Goal: Transaction & Acquisition: Purchase product/service

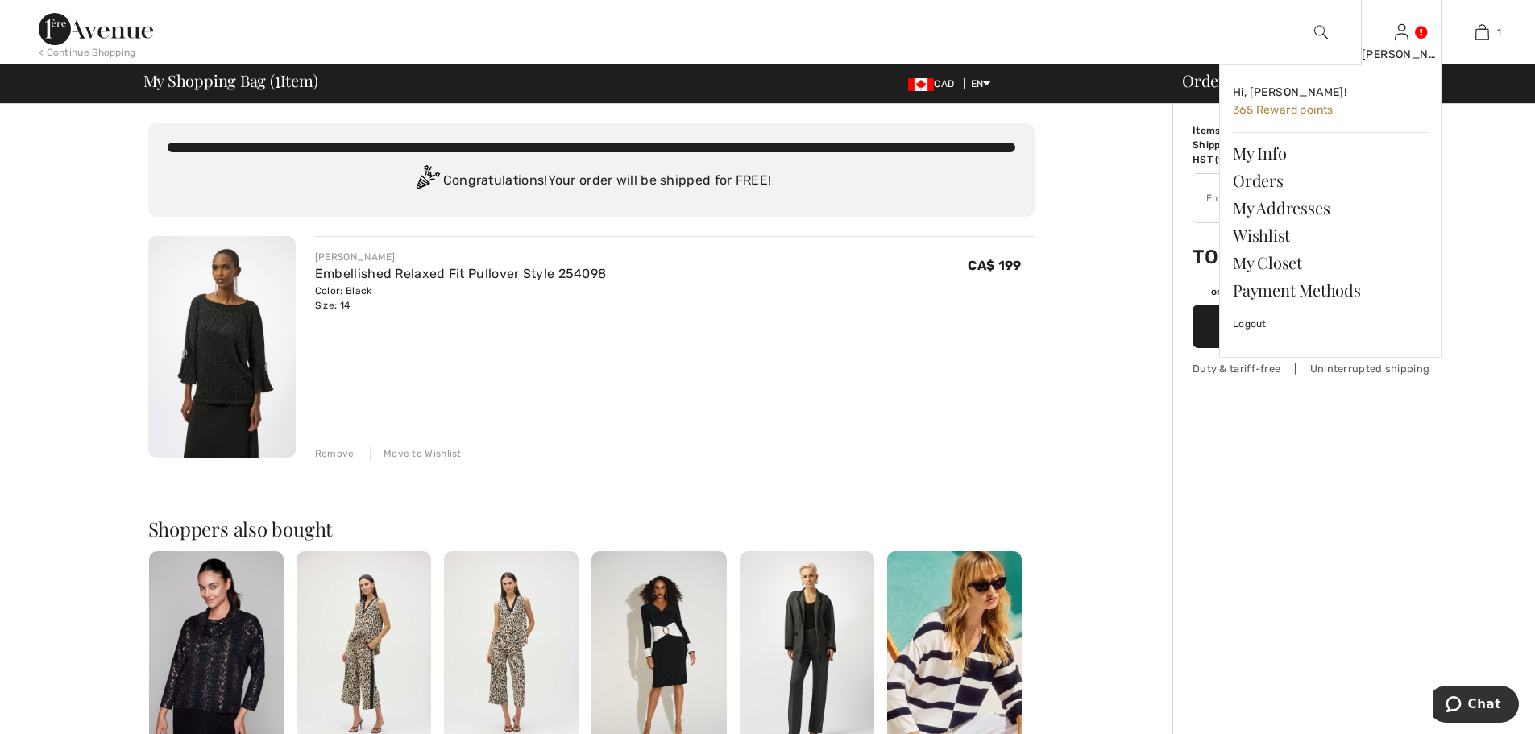
click at [1408, 24] on img at bounding box center [1402, 32] width 14 height 19
click at [1263, 150] on link "My Info" at bounding box center [1330, 152] width 195 height 27
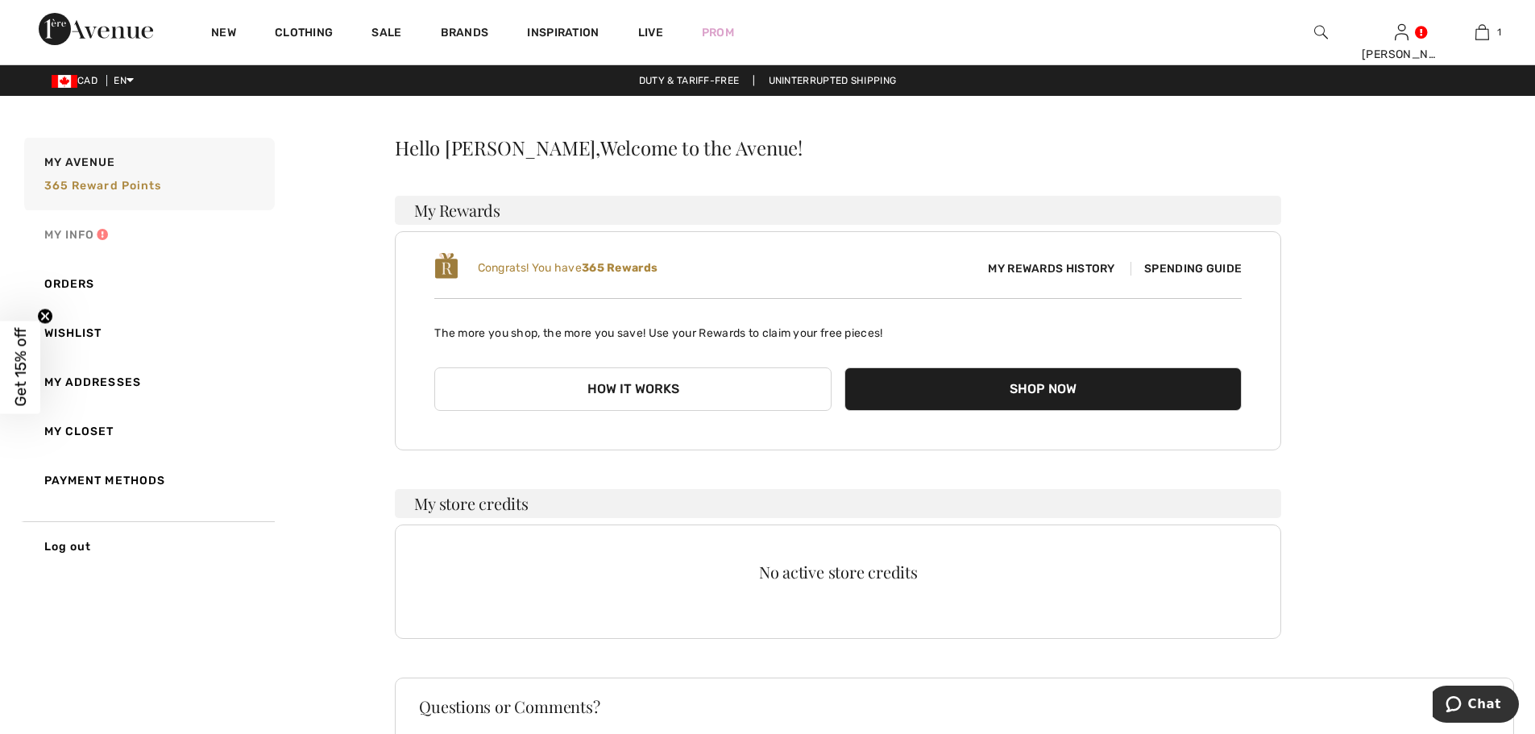
click at [87, 230] on link "My Info" at bounding box center [148, 234] width 254 height 49
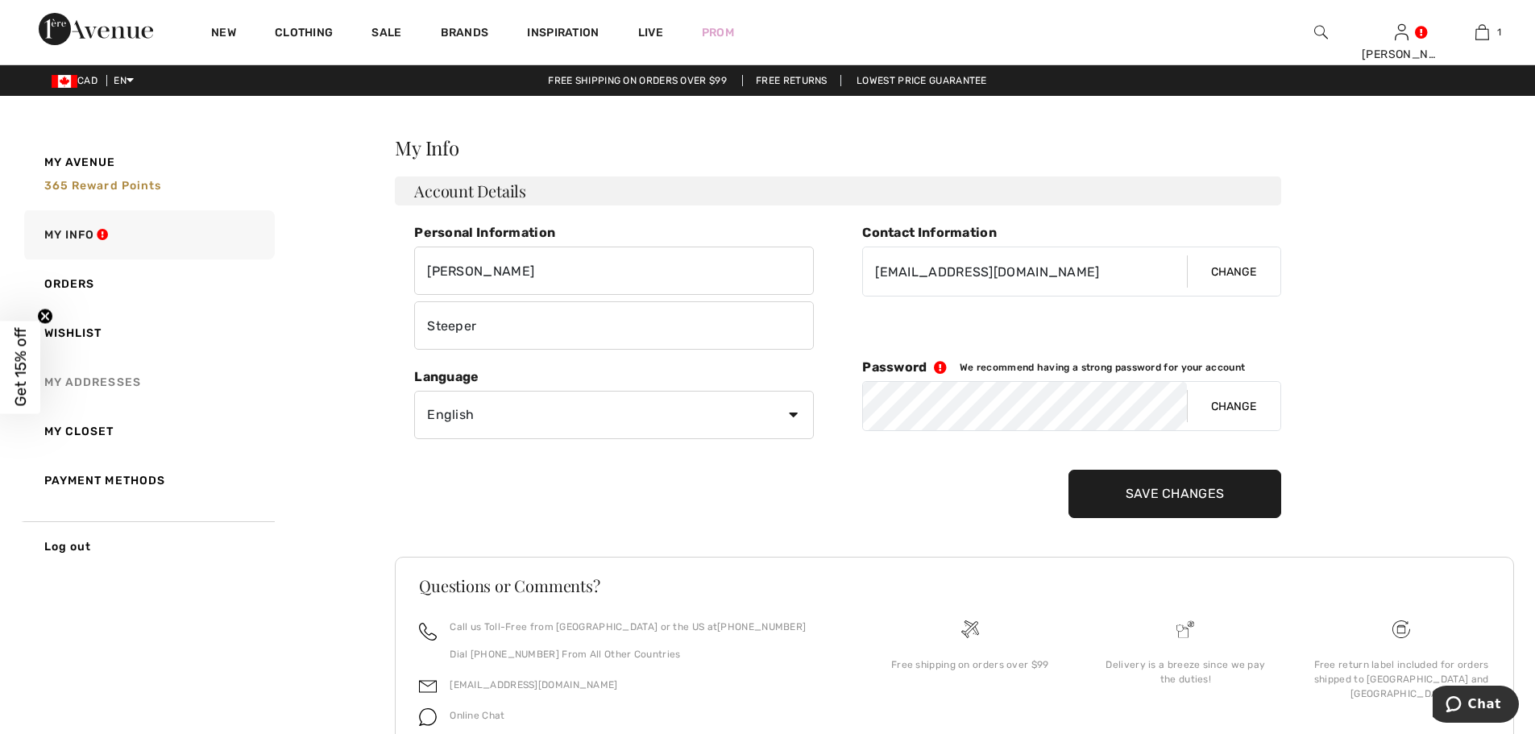
click at [89, 379] on link "My Addresses" at bounding box center [148, 382] width 254 height 49
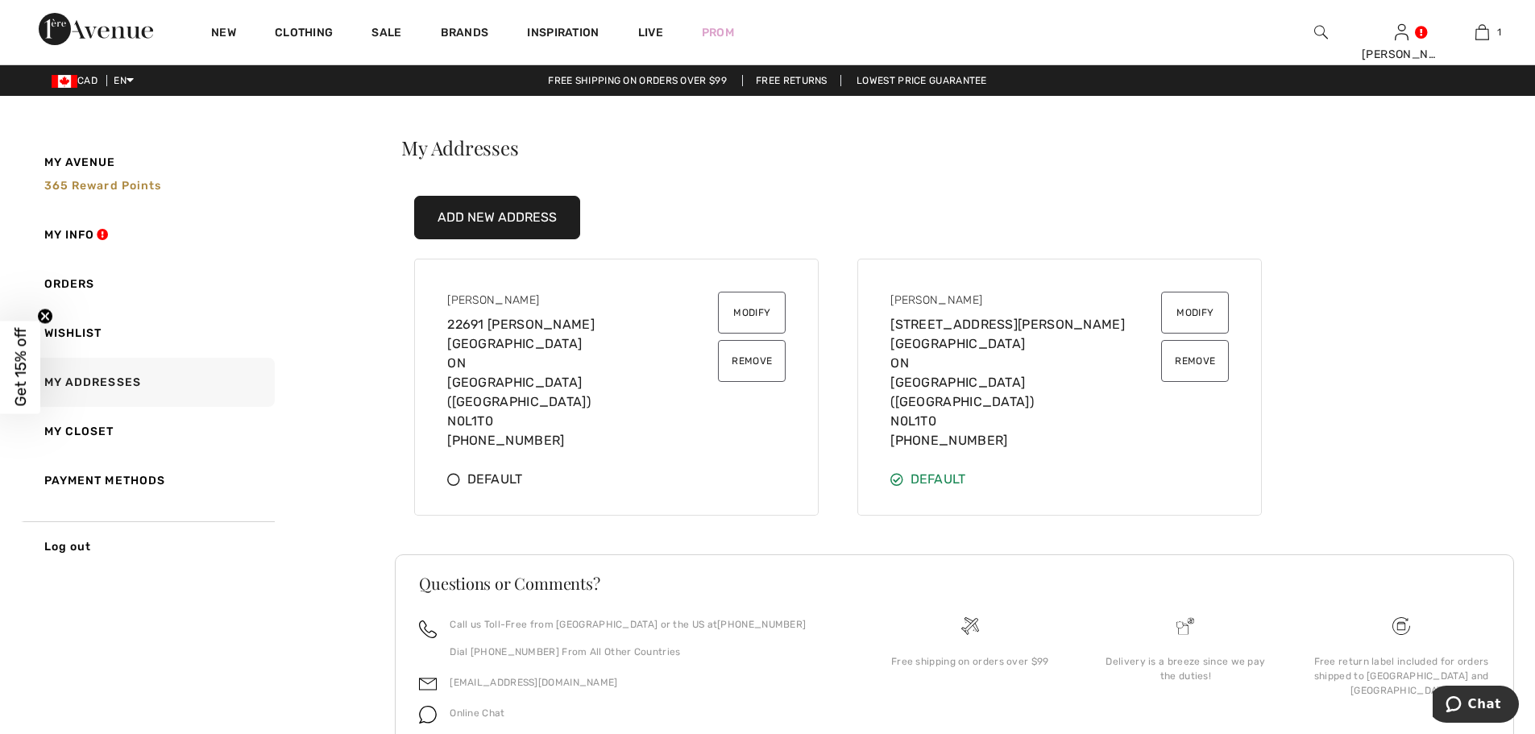
click at [758, 353] on button "Remove" at bounding box center [752, 361] width 68 height 42
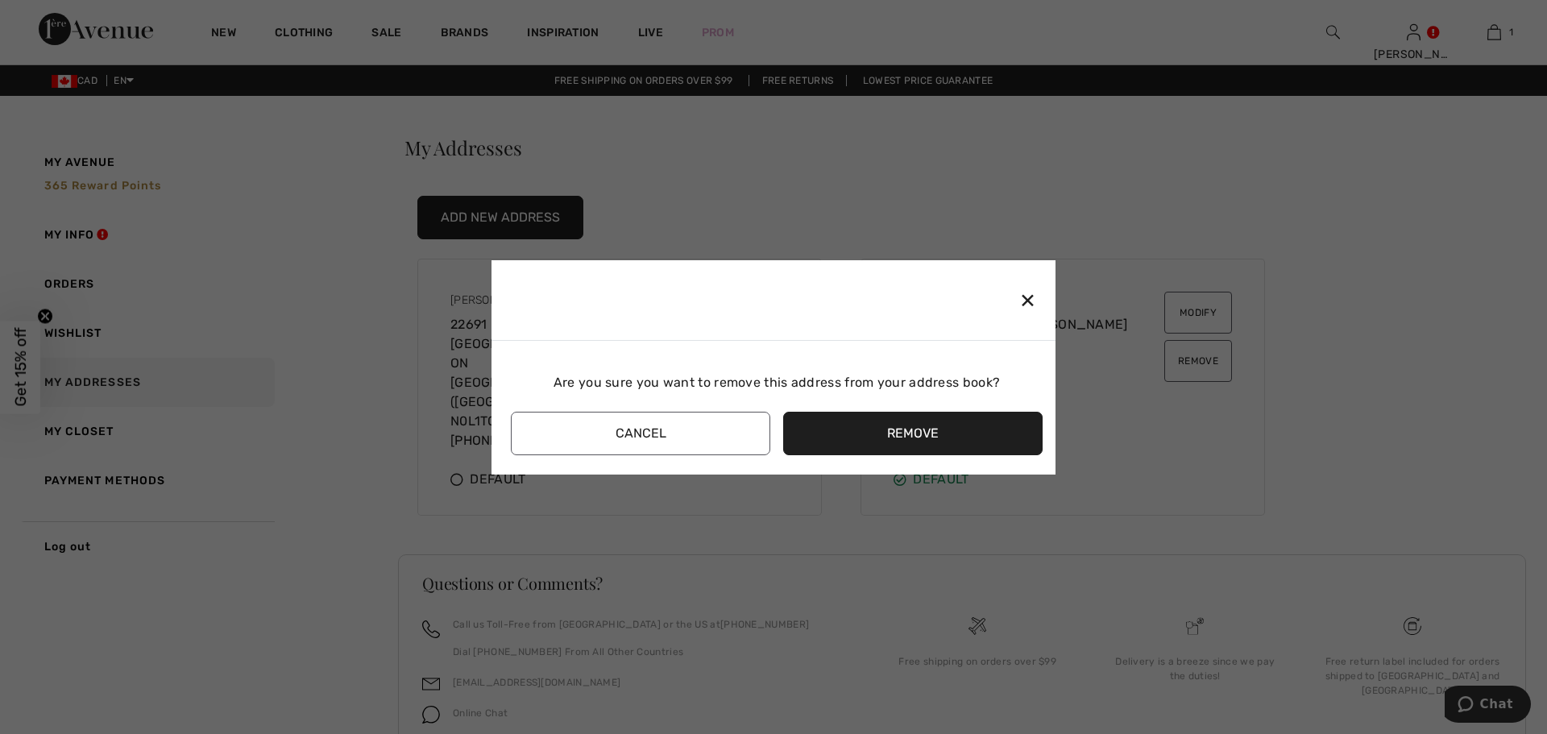
click at [856, 427] on button "Remove" at bounding box center [912, 434] width 259 height 44
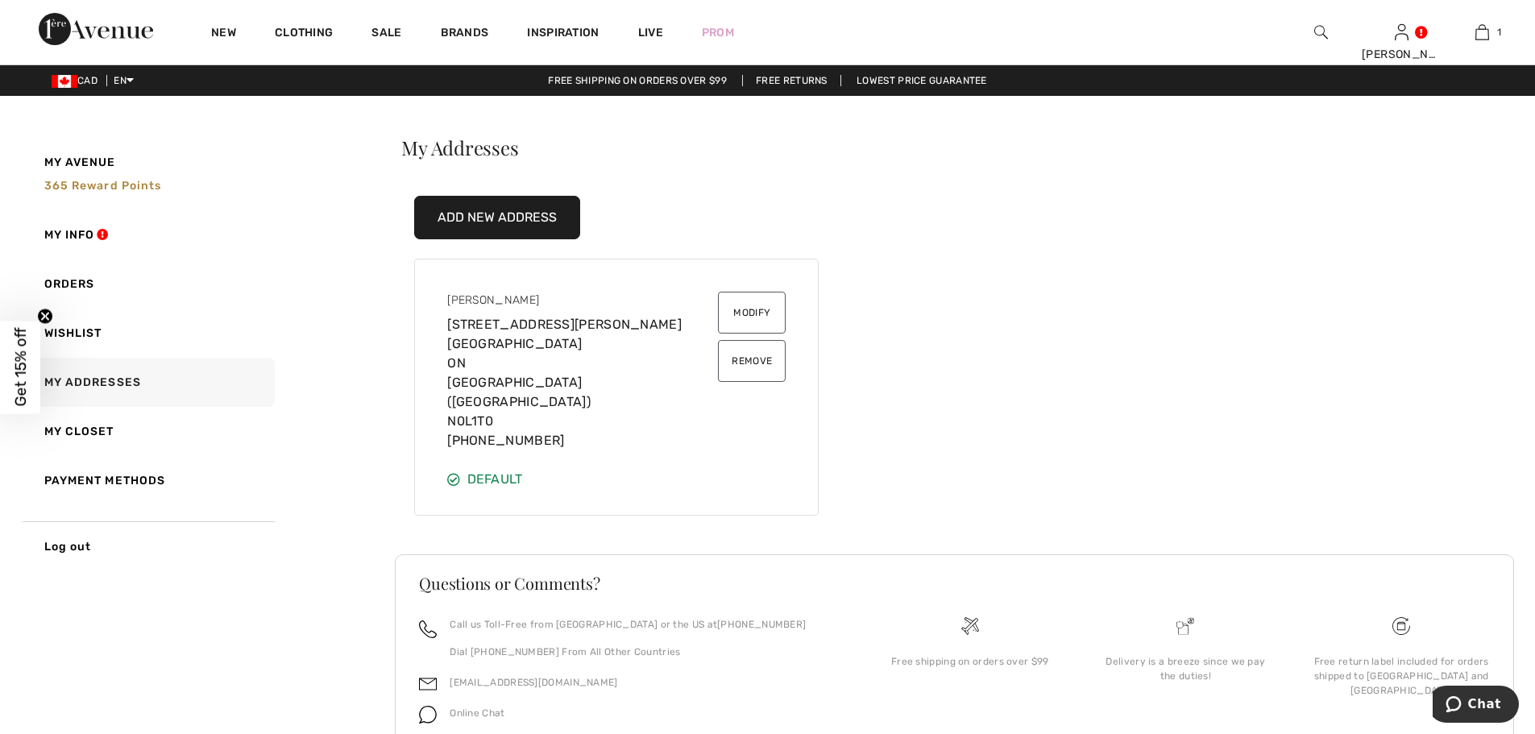
click at [500, 214] on button "Add New Address" at bounding box center [497, 218] width 166 height 44
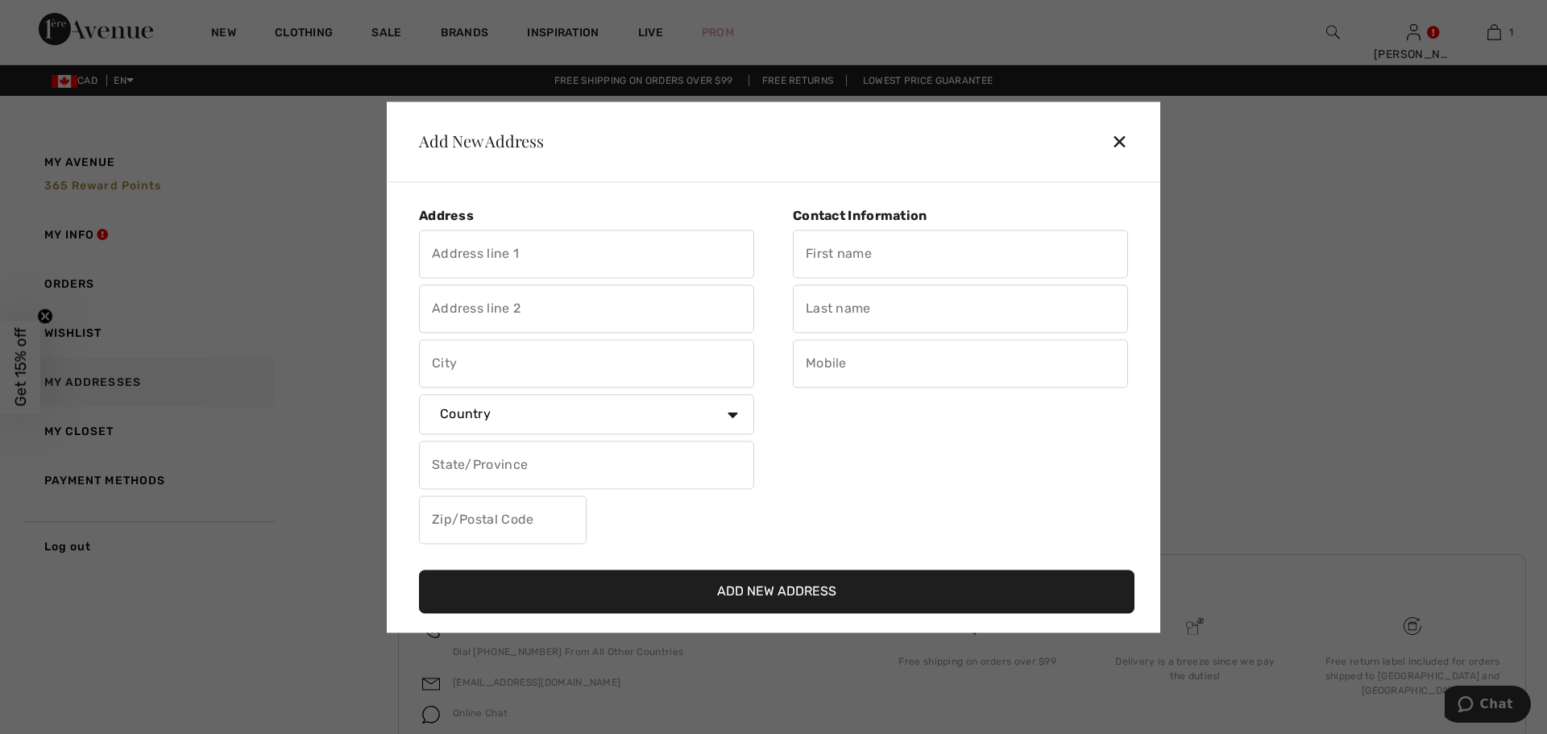
click at [530, 249] on input "text" at bounding box center [586, 254] width 335 height 48
type input "[STREET_ADDRESS]"
type input "Ailsa Craig"
select select "CA"
select select "ON"
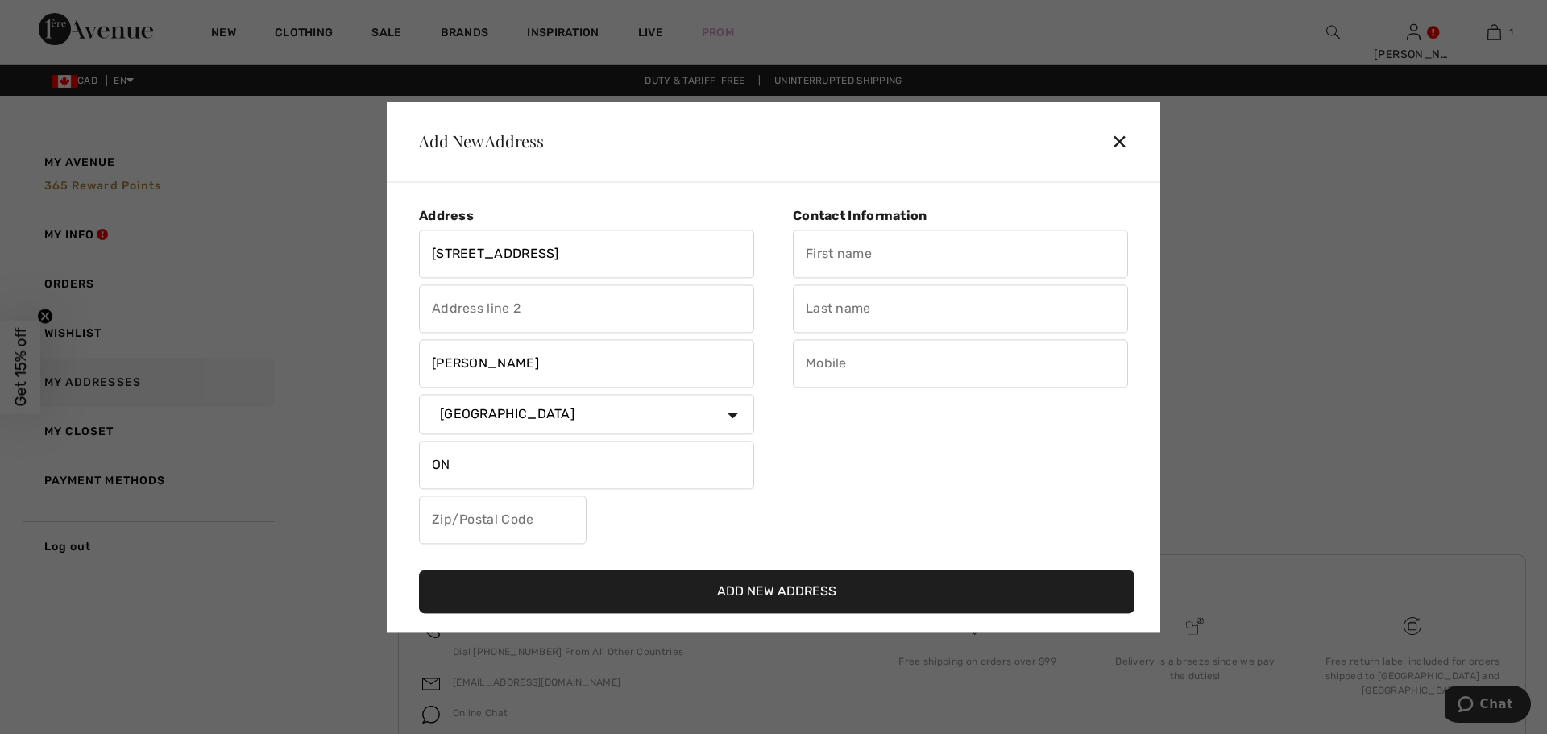
type input "N0M 1A0"
type input "[PERSON_NAME]"
type input "Steeper"
type input "5192811401"
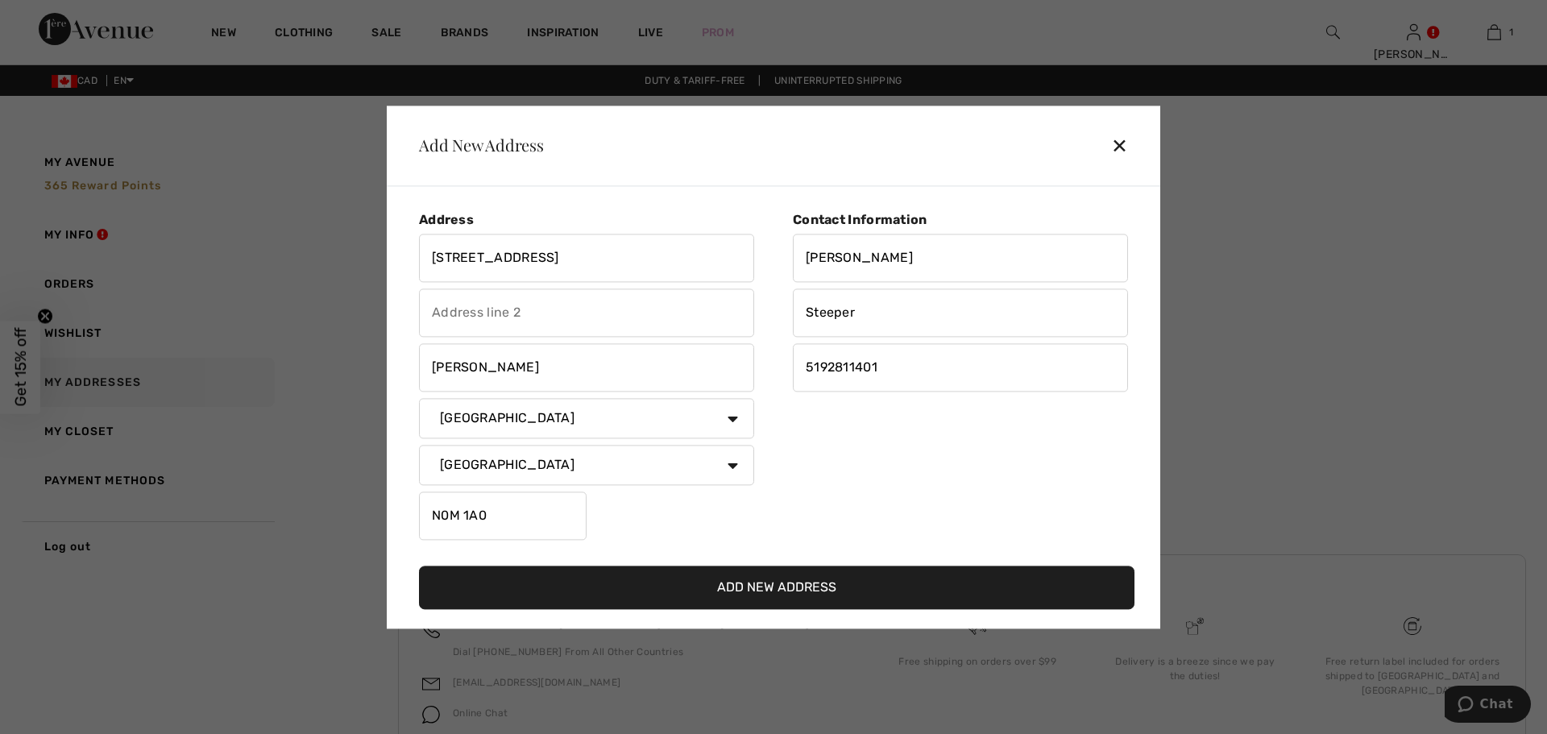
type input "N0M1A0"
click at [793, 586] on button "Add New Address" at bounding box center [776, 588] width 715 height 44
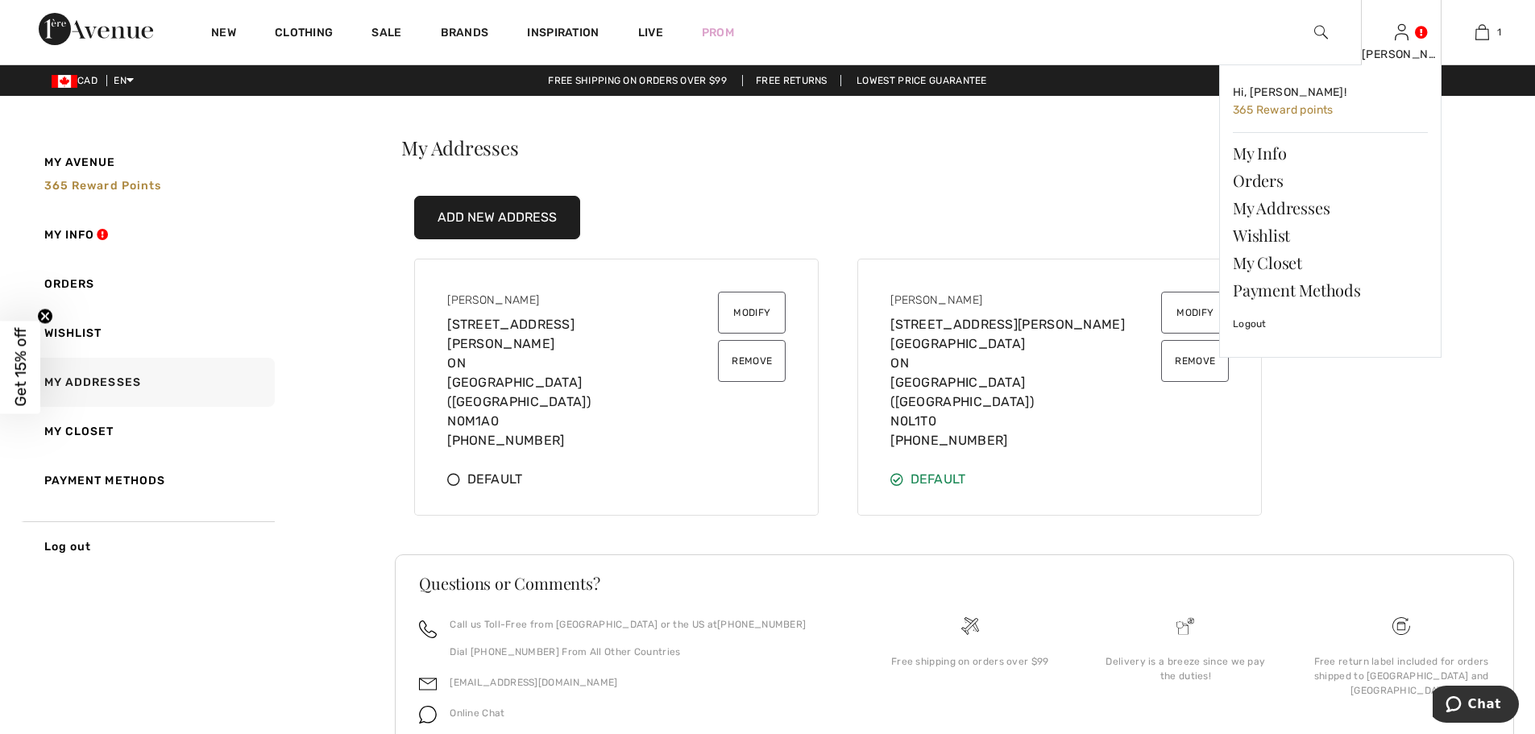
click at [1410, 42] on div "Patti Hi, Patti! 365 Reward points My Info Orders My Addresses Wishlist My Clos…" at bounding box center [1401, 32] width 81 height 64
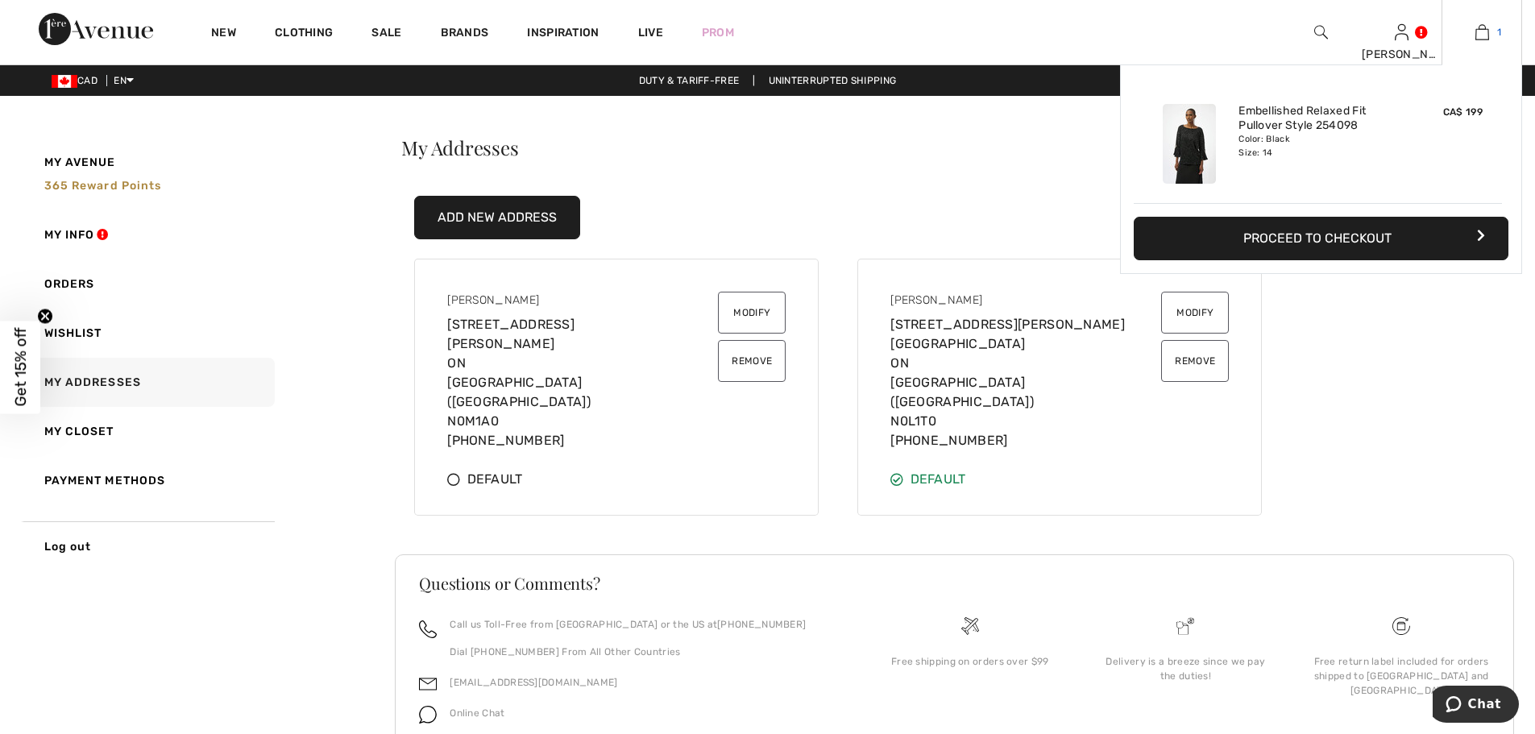
click at [1498, 31] on span "1" at bounding box center [1499, 32] width 4 height 15
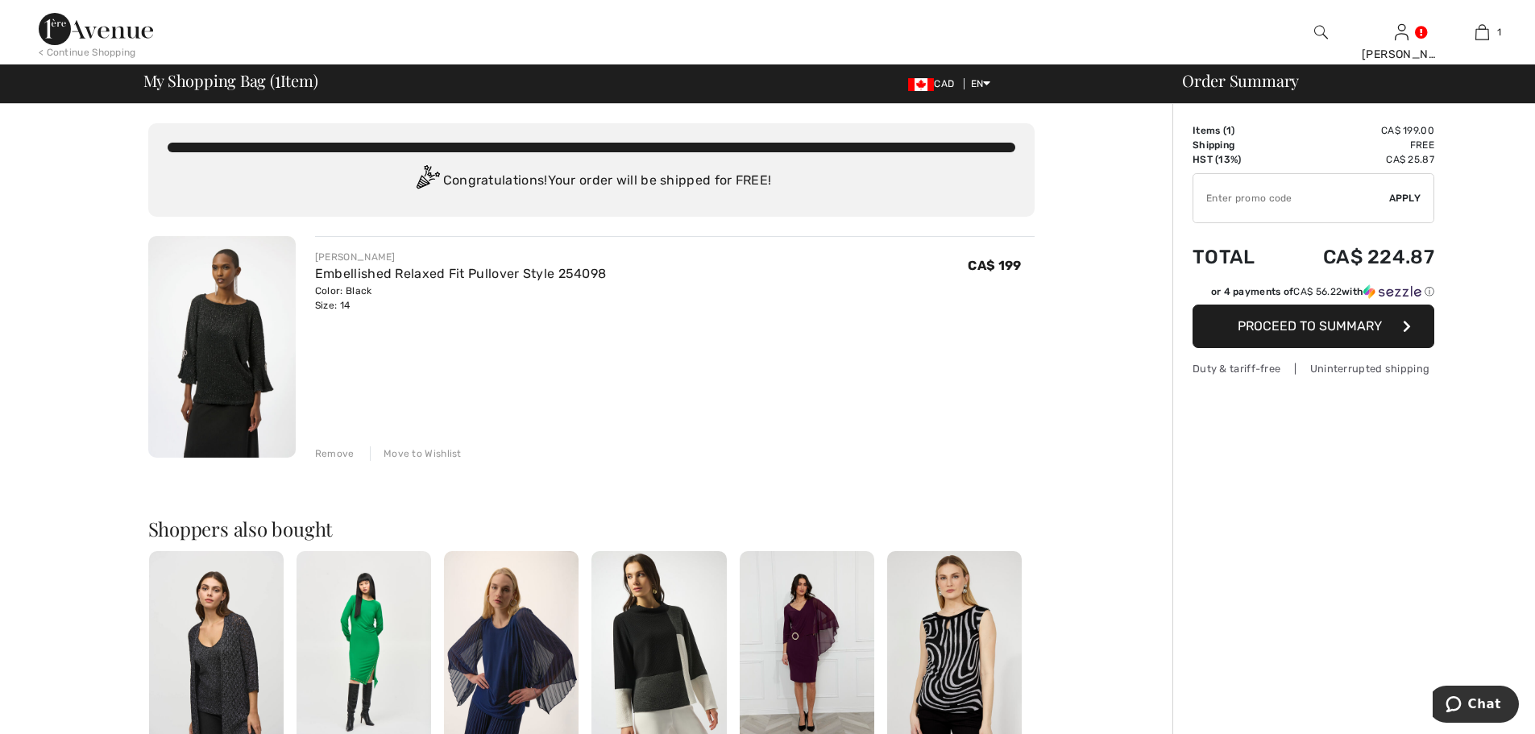
click at [1279, 334] on button "Proceed to Summary" at bounding box center [1313, 327] width 242 height 44
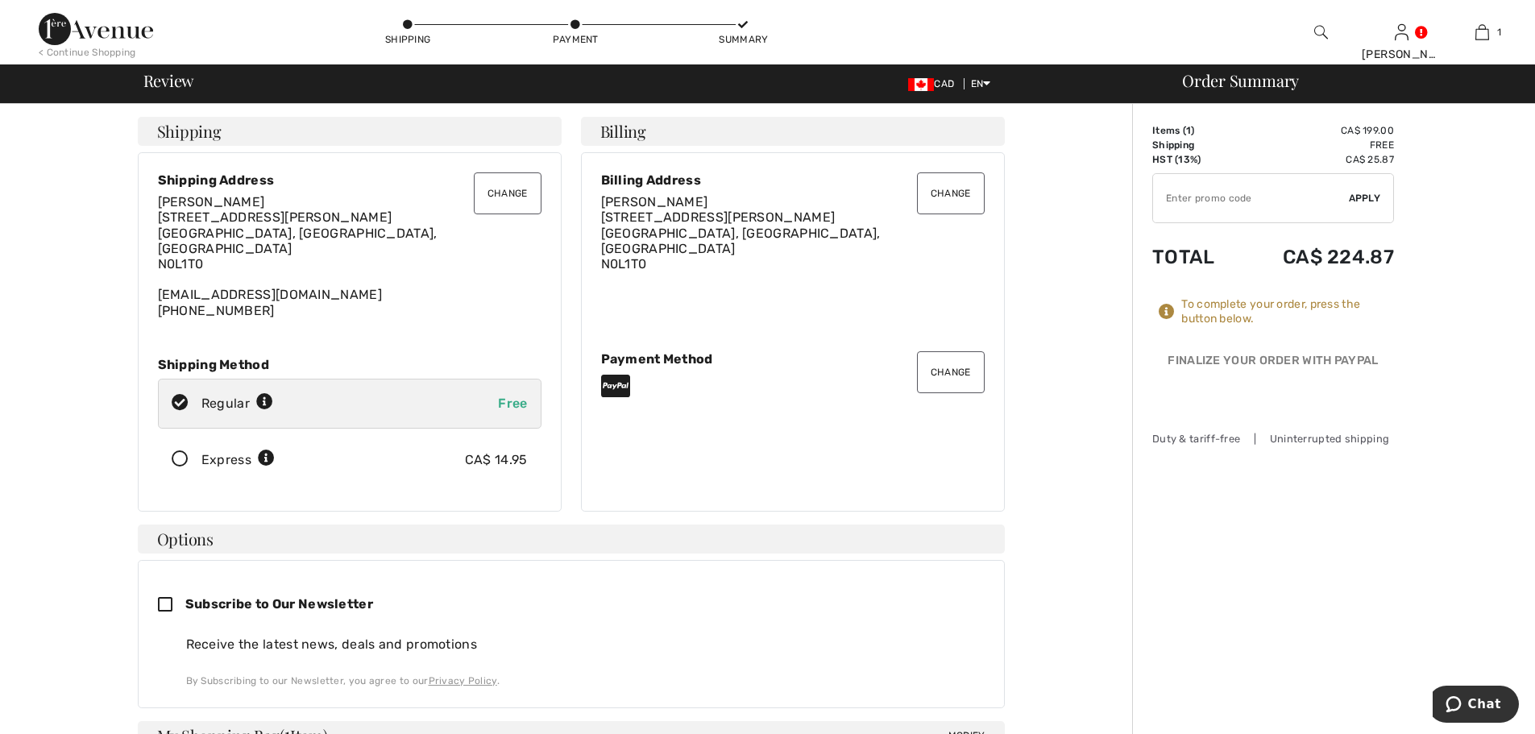
click at [503, 197] on button "Change" at bounding box center [508, 193] width 68 height 42
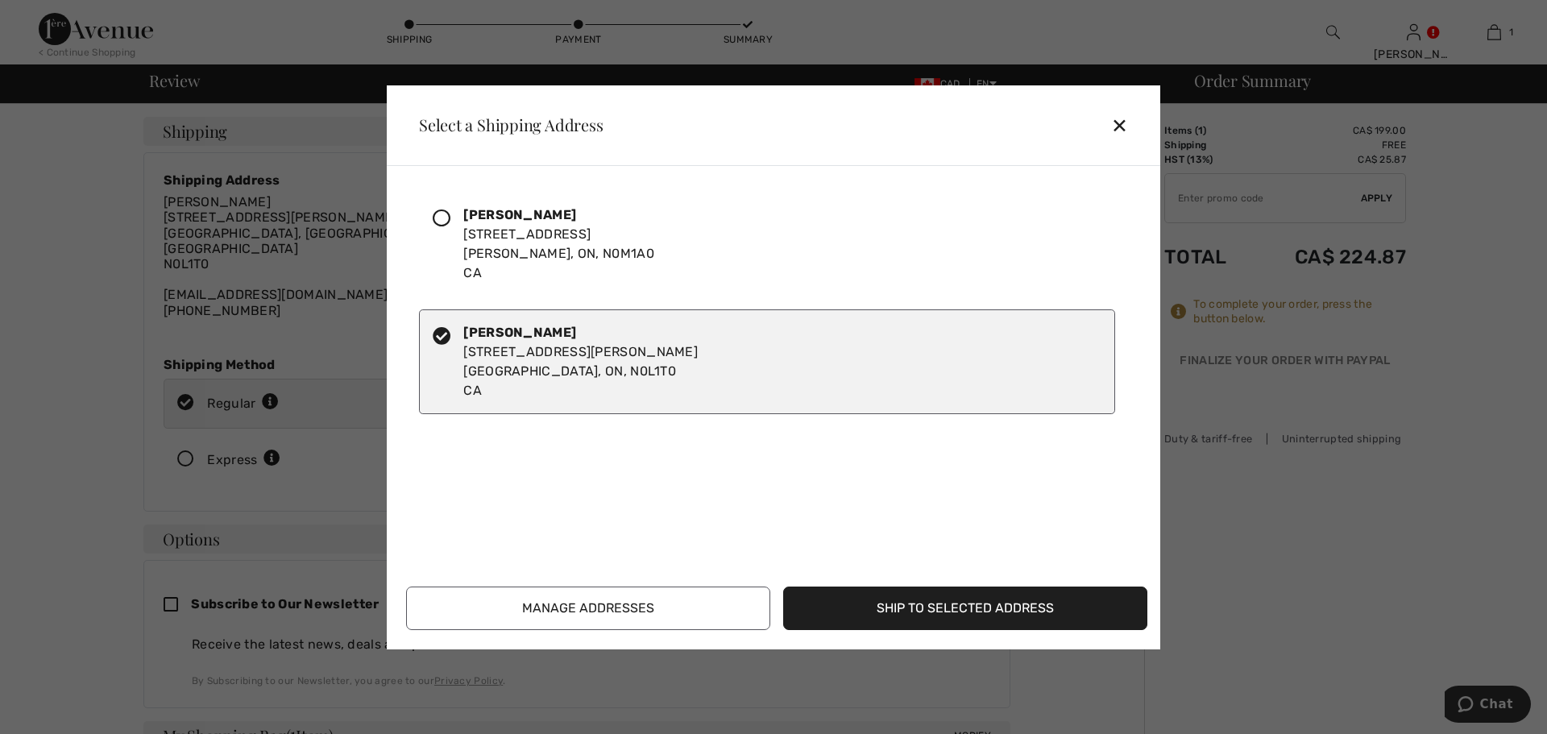
click at [448, 209] on icon at bounding box center [442, 218] width 18 height 18
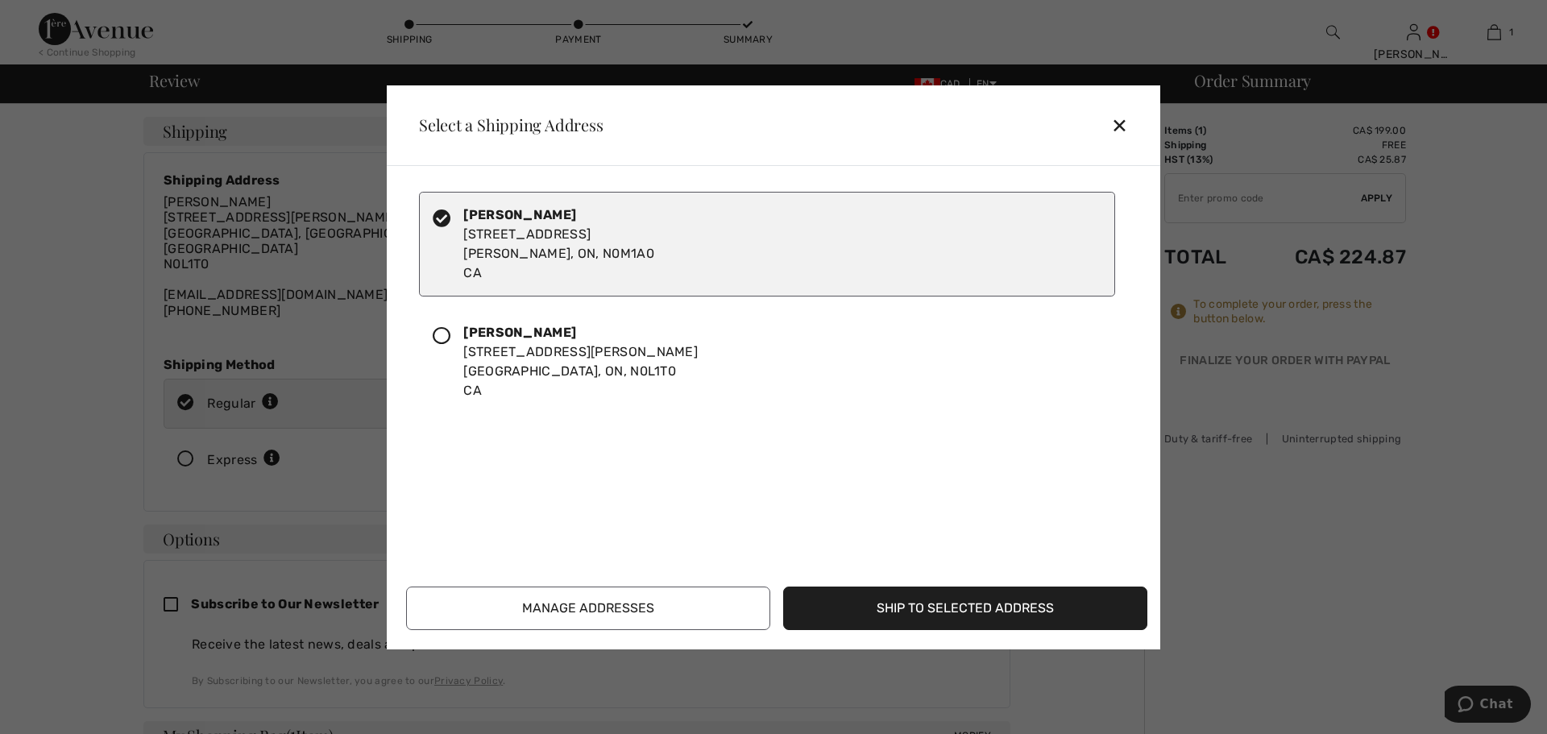
click at [957, 605] on button "Ship to Selected Address" at bounding box center [965, 609] width 364 height 44
